Goal: Task Accomplishment & Management: Manage account settings

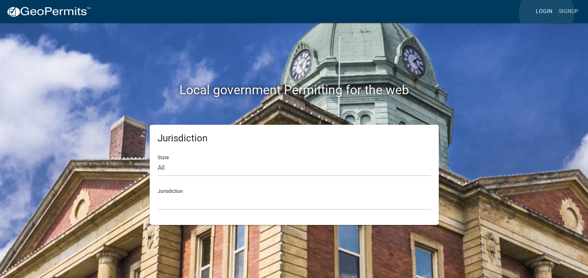
click at [546, 13] on link "Login" at bounding box center [544, 11] width 23 height 15
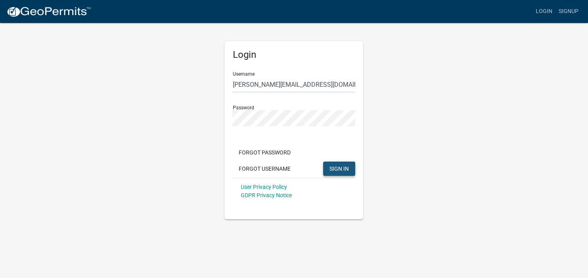
click at [337, 167] on span "SIGN IN" at bounding box center [338, 168] width 19 height 6
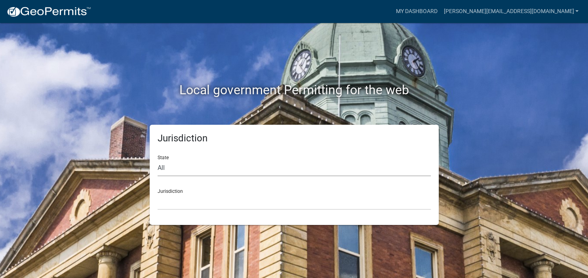
click at [158, 160] on select "All [US_STATE] [US_STATE] [US_STATE] [US_STATE] [US_STATE] [US_STATE] [US_STATE…" at bounding box center [294, 168] width 273 height 16
select select "[US_STATE]"
click option "[US_STATE]" at bounding box center [0, 0] width 0 height 0
click at [158, 194] on select "[GEOGRAPHIC_DATA], [US_STATE][PERSON_NAME][GEOGRAPHIC_DATA], [US_STATE][PERSON_…" at bounding box center [294, 202] width 273 height 16
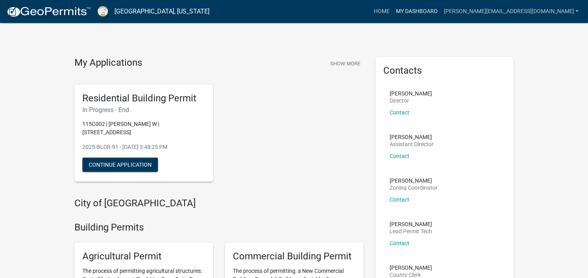
click at [440, 11] on link "My Dashboard" at bounding box center [416, 11] width 48 height 15
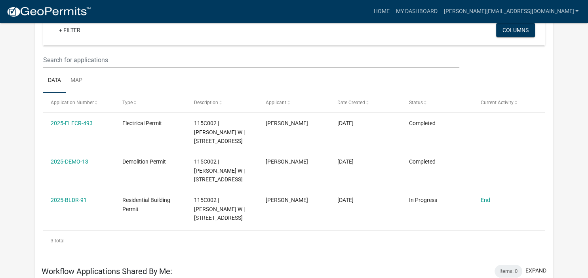
scroll to position [70, 0]
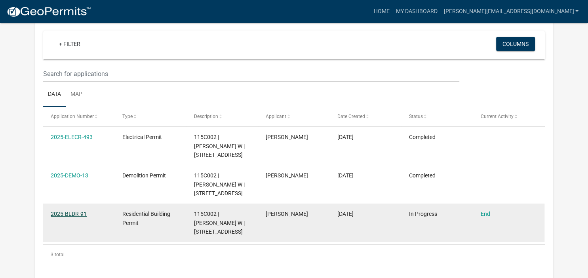
click at [76, 211] on link "2025-BLDR-91" at bounding box center [69, 214] width 36 height 6
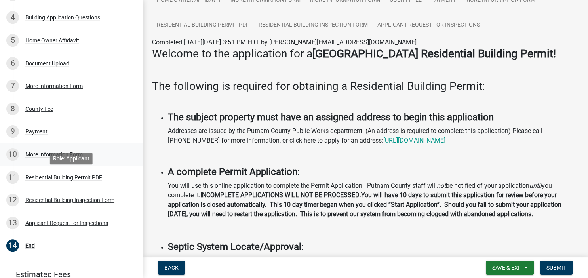
scroll to position [200, 0]
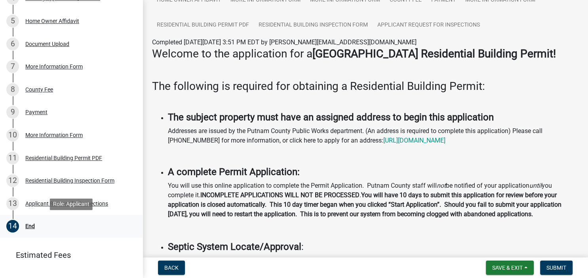
click at [29, 224] on div "End" at bounding box center [30, 226] width 10 height 6
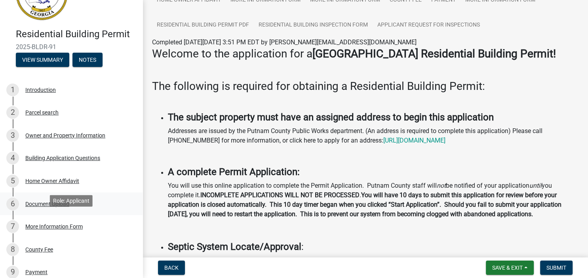
scroll to position [0, 0]
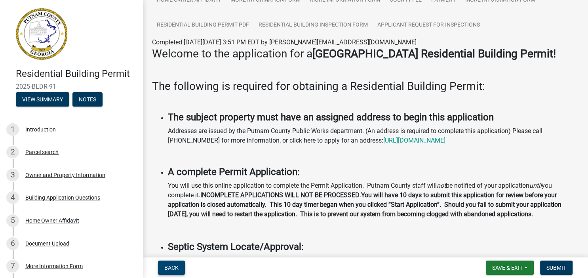
click at [169, 264] on button "Back" at bounding box center [171, 268] width 27 height 14
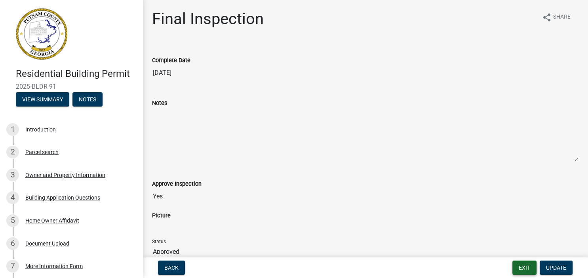
click at [529, 267] on button "Exit" at bounding box center [524, 268] width 24 height 14
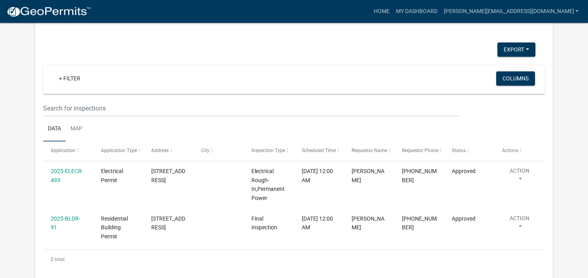
scroll to position [601, 0]
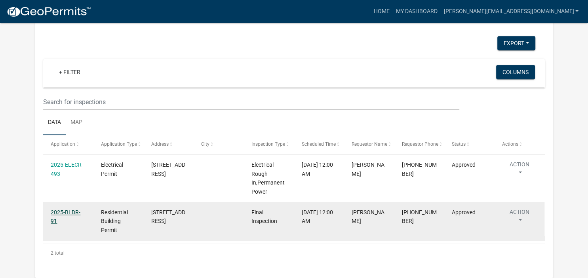
click at [59, 211] on link "2025-BLDR-91" at bounding box center [66, 216] width 30 height 15
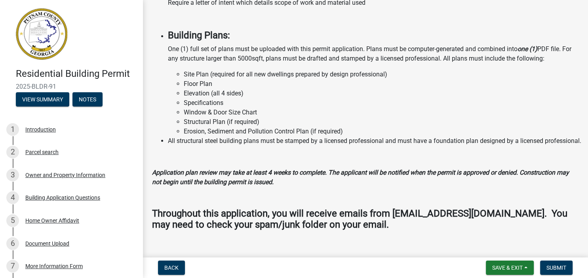
scroll to position [795, 0]
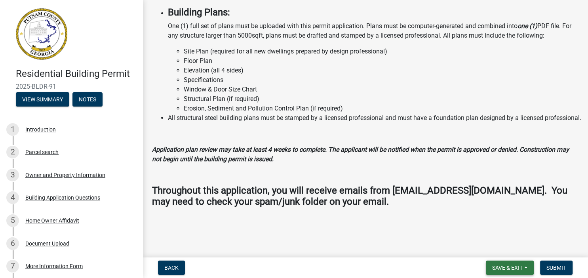
drag, startPoint x: 520, startPoint y: 270, endPoint x: 525, endPoint y: 257, distance: 14.2
click at [520, 270] on span "Save & Exit" at bounding box center [507, 267] width 30 height 6
click at [495, 248] on button "Save & Exit" at bounding box center [501, 247] width 63 height 19
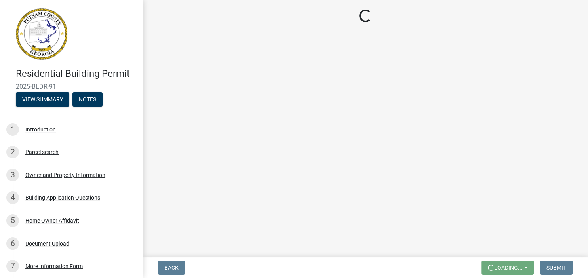
scroll to position [0, 0]
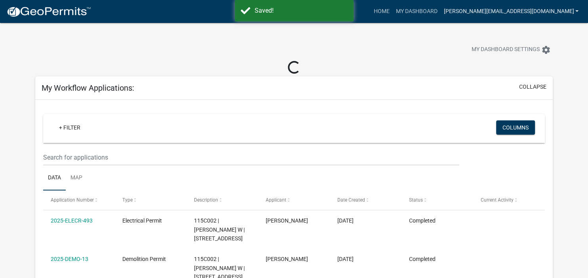
click at [527, 12] on link "[PERSON_NAME][EMAIL_ADDRESS][DOMAIN_NAME]" at bounding box center [510, 11] width 141 height 15
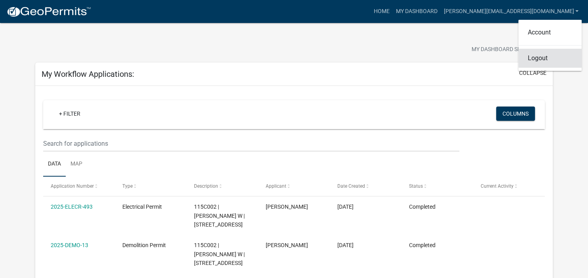
click at [544, 59] on link "Logout" at bounding box center [549, 58] width 63 height 19
